Goal: Task Accomplishment & Management: Complete application form

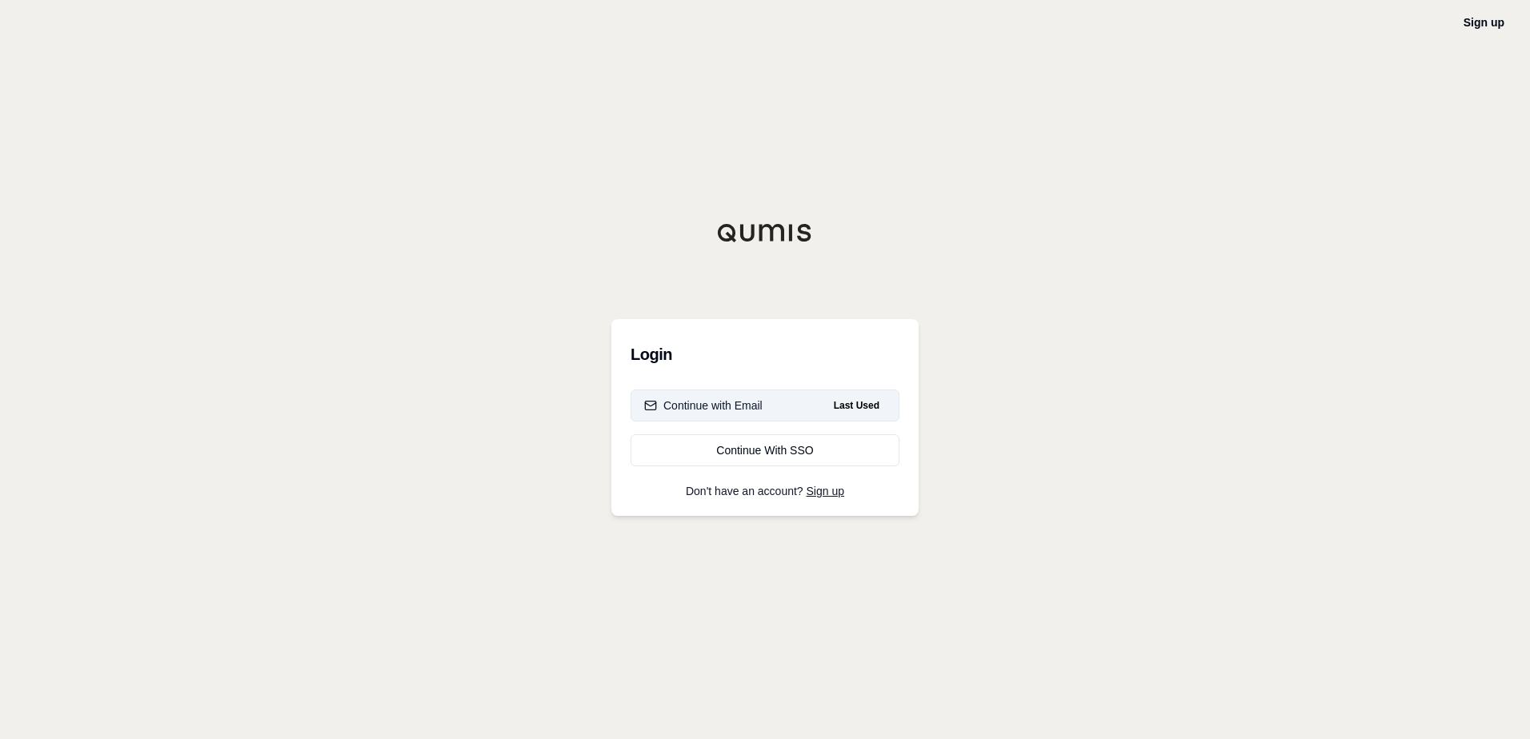
click at [730, 406] on div "Continue with Email" at bounding box center [703, 406] width 118 height 16
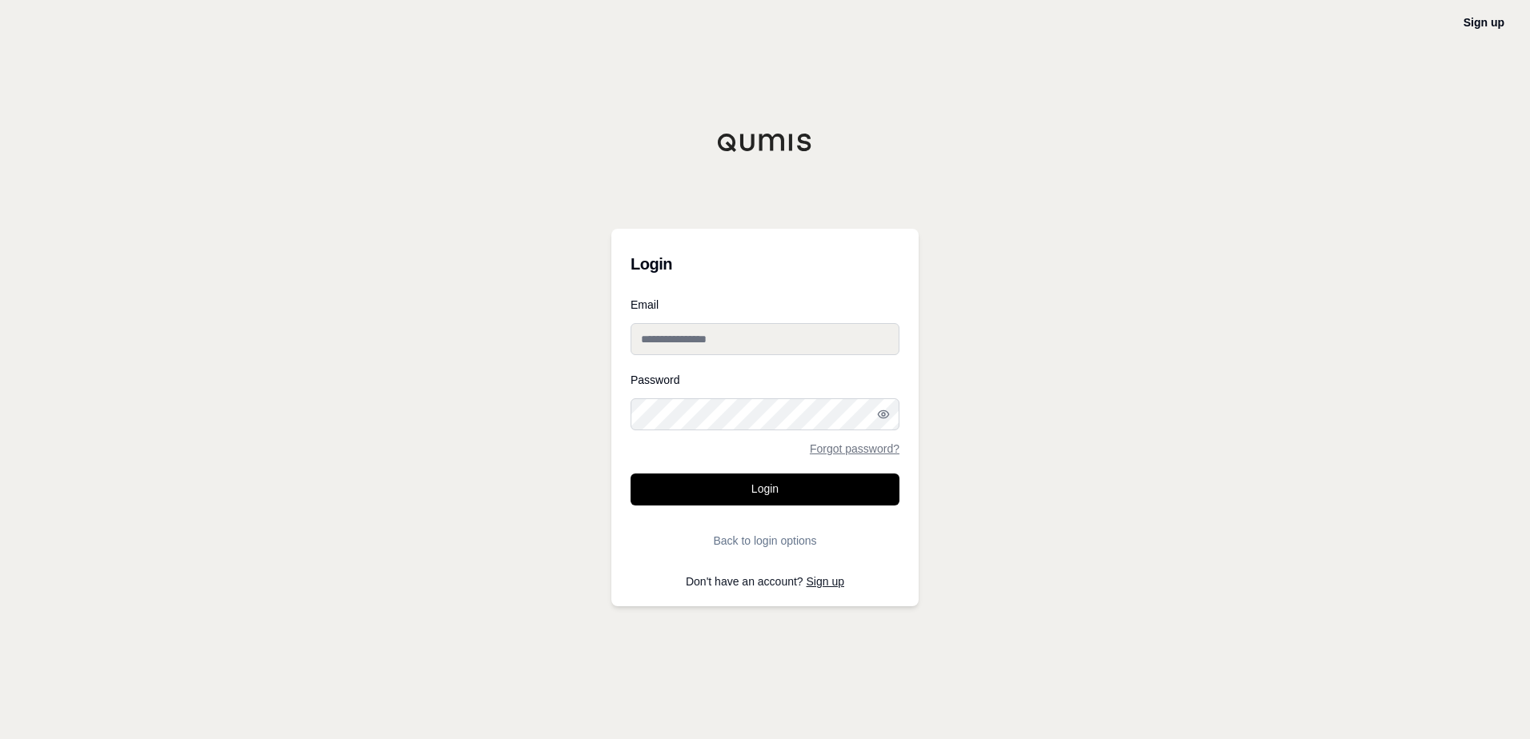
type input "**********"
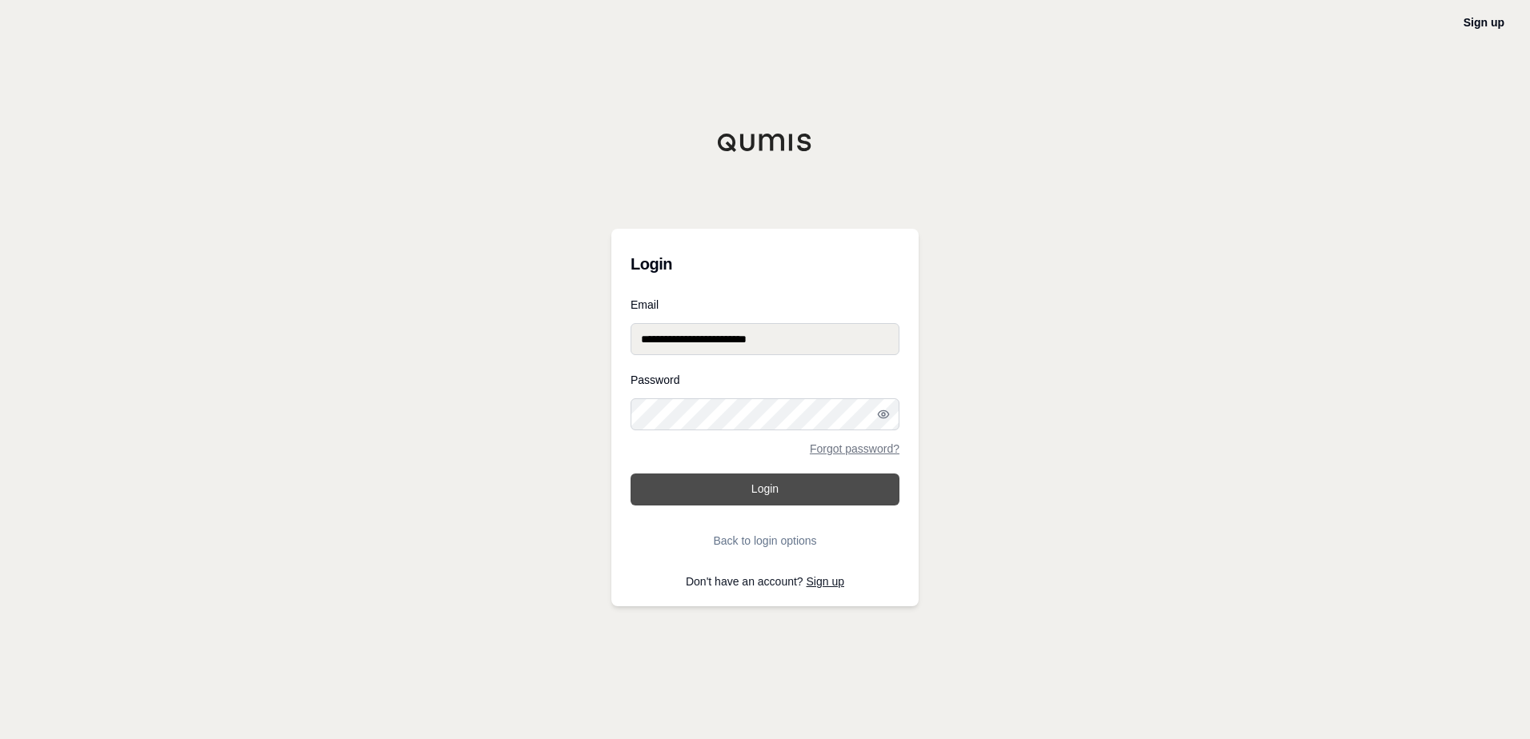
click at [769, 482] on button "Login" at bounding box center [764, 490] width 269 height 32
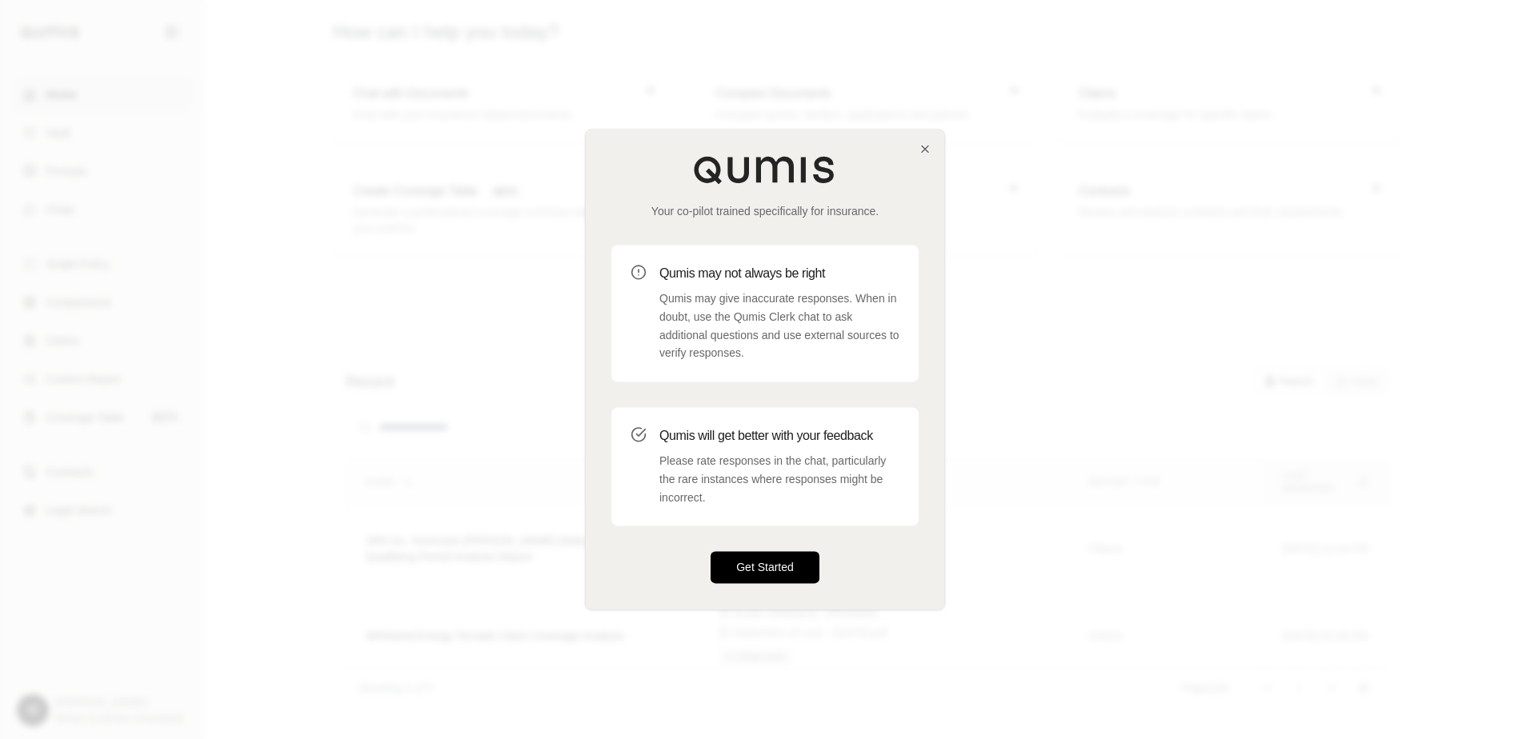
click at [778, 566] on button "Get Started" at bounding box center [764, 568] width 109 height 32
